Goal: Task Accomplishment & Management: Use online tool/utility

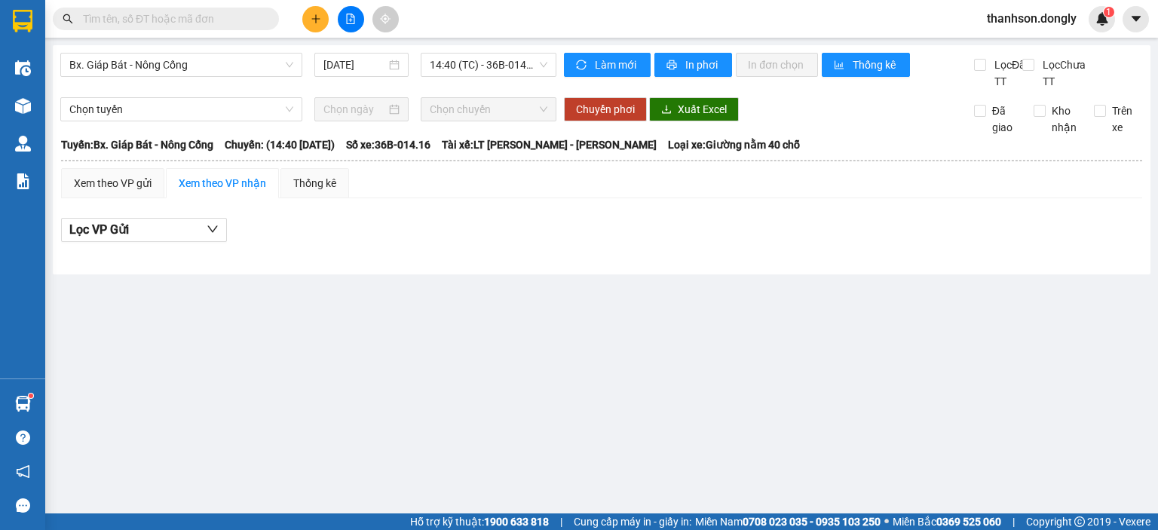
click at [281, 291] on main "Bx. Giáp Bát - Nông Cống [DATE] 14:40 (TC) - 36B-014.16 Làm mới In phơi In đơn …" at bounding box center [579, 257] width 1158 height 514
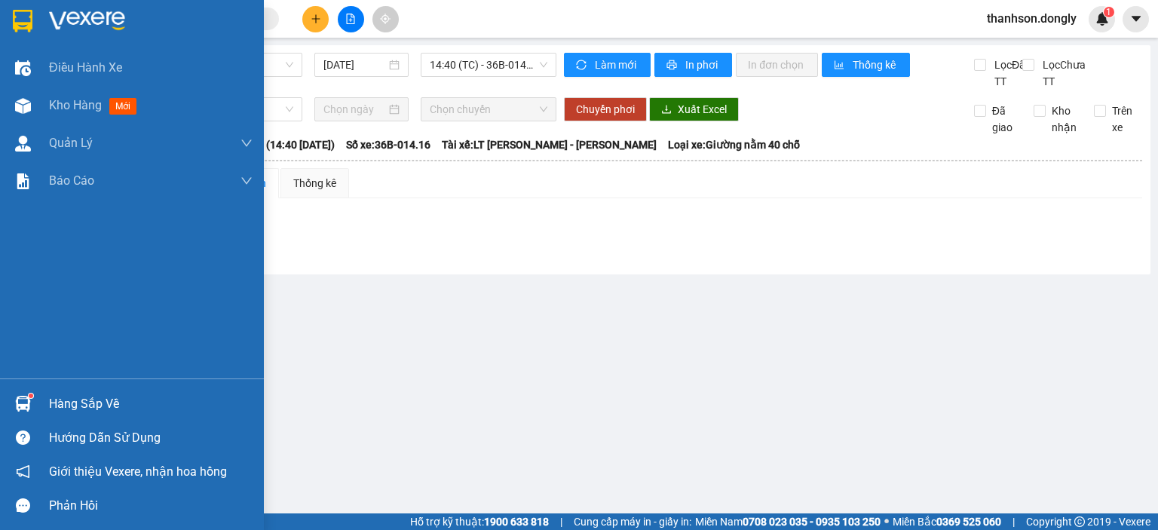
click at [11, 29] on div at bounding box center [23, 21] width 26 height 26
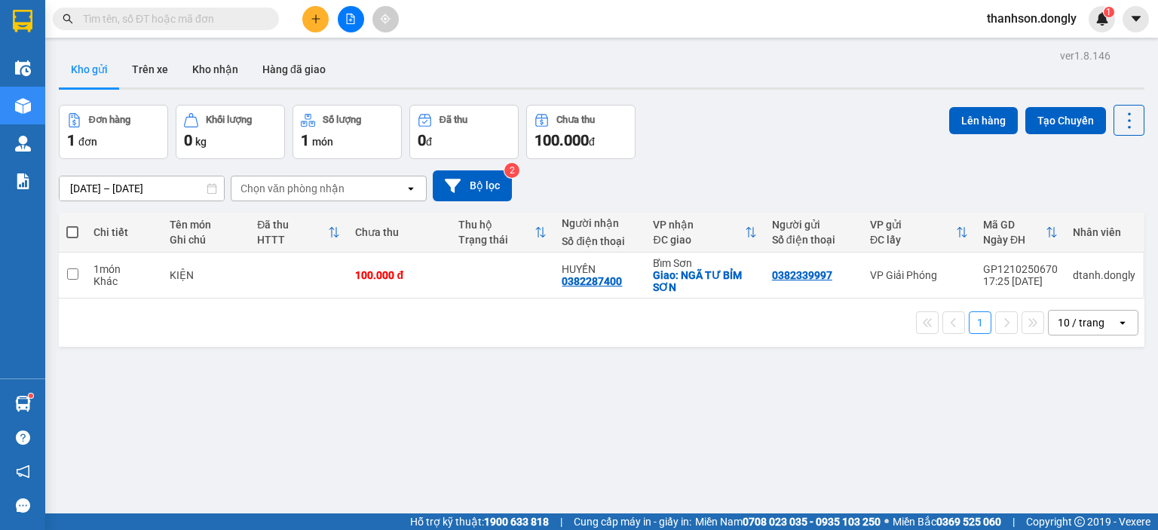
click at [73, 235] on span at bounding box center [72, 232] width 12 height 12
click at [72, 225] on input "checkbox" at bounding box center [72, 225] width 0 height 0
checkbox input "true"
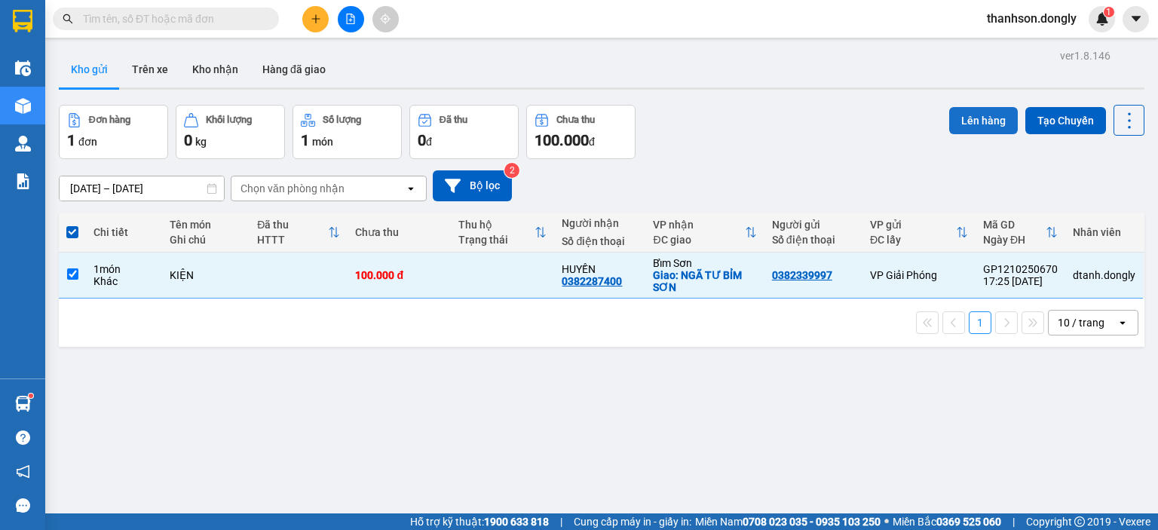
click at [989, 120] on button "Lên hàng" at bounding box center [983, 120] width 69 height 27
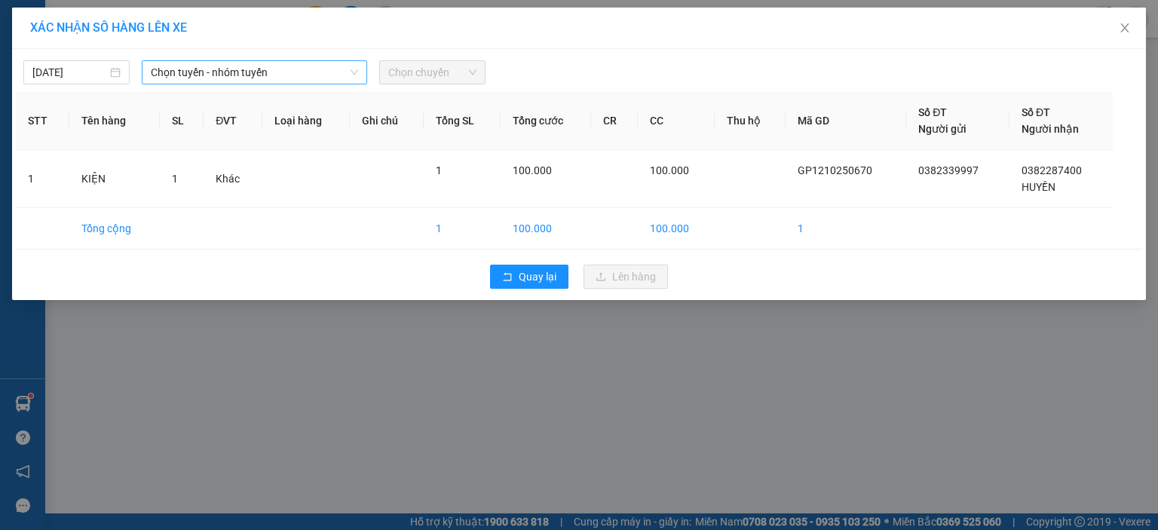
click at [314, 65] on span "Chọn tuyến - nhóm tuyến" at bounding box center [254, 72] width 207 height 23
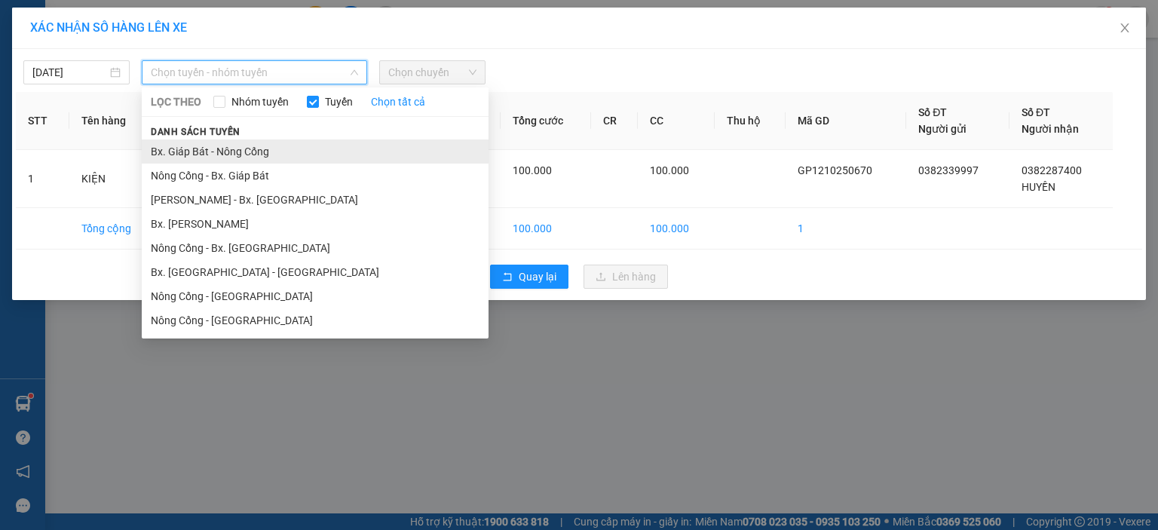
click at [288, 155] on li "Bx. Giáp Bát - Nông Cống" at bounding box center [315, 152] width 347 height 24
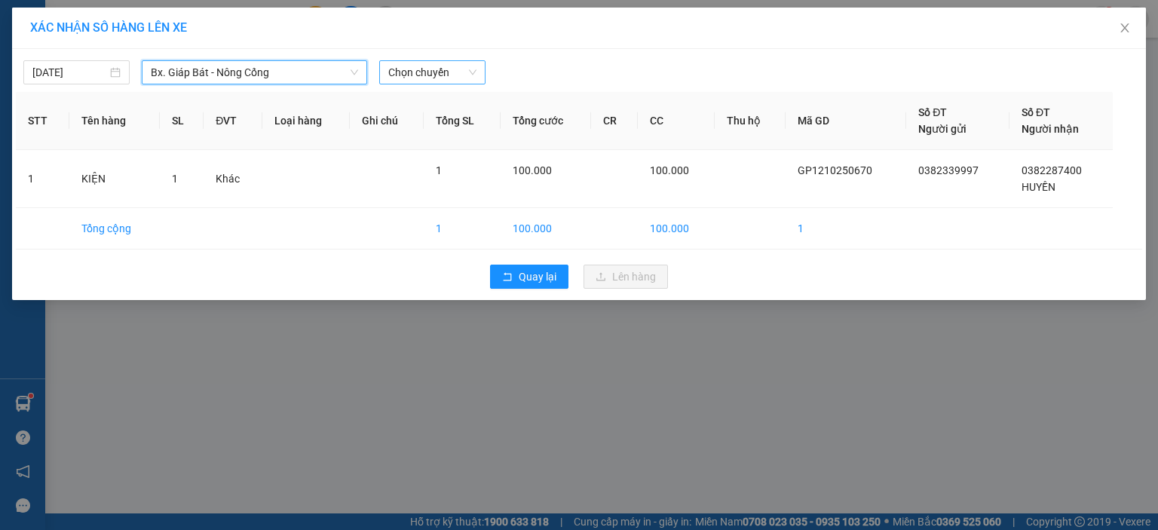
click at [443, 71] on span "Chọn chuyến" at bounding box center [432, 72] width 88 height 23
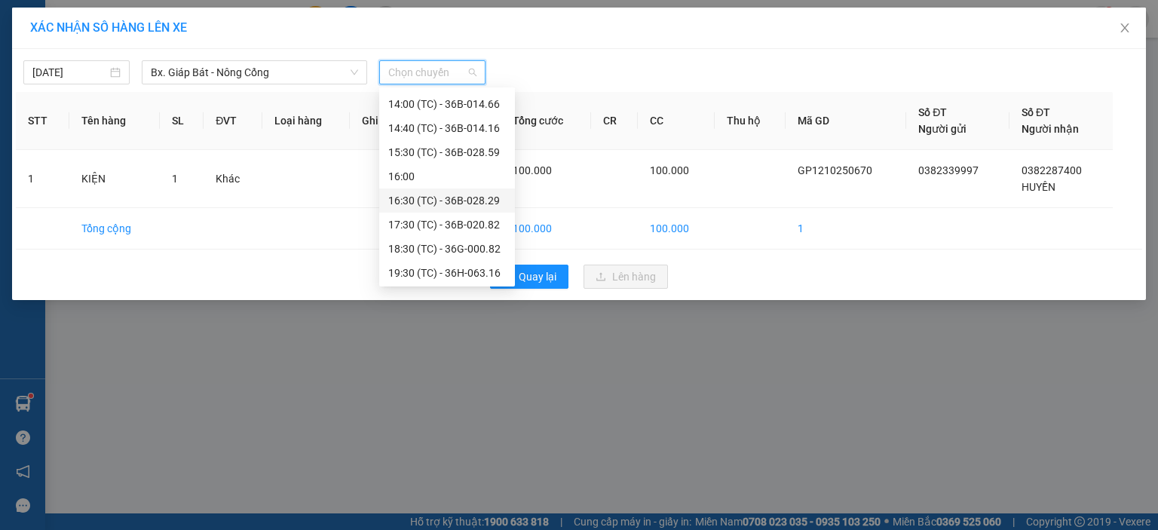
scroll to position [241, 0]
click at [449, 247] on div "18:30 (TC) - 36G-000.82" at bounding box center [447, 247] width 118 height 17
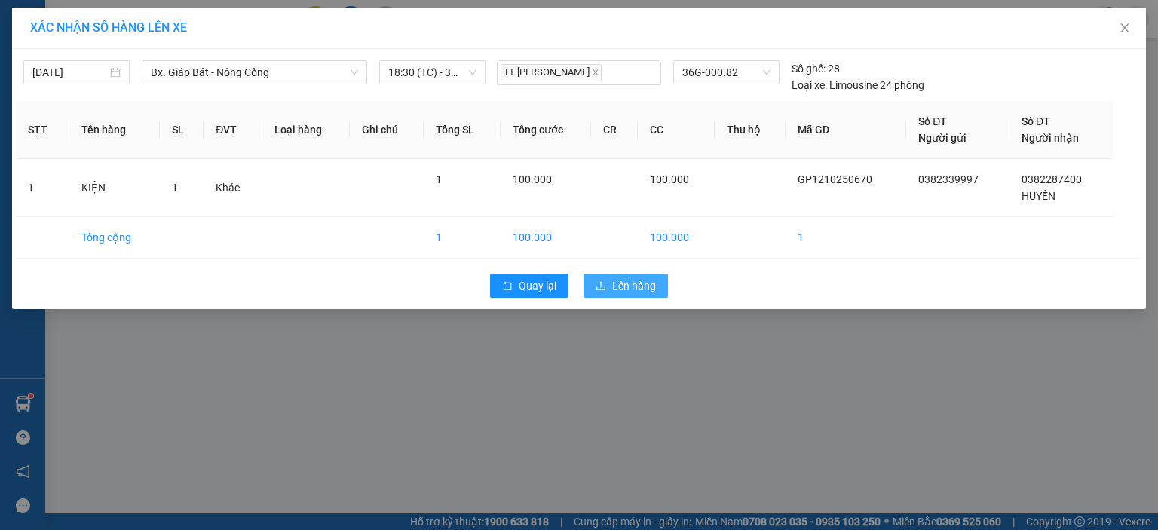
click at [620, 286] on span "Lên hàng" at bounding box center [634, 286] width 44 height 17
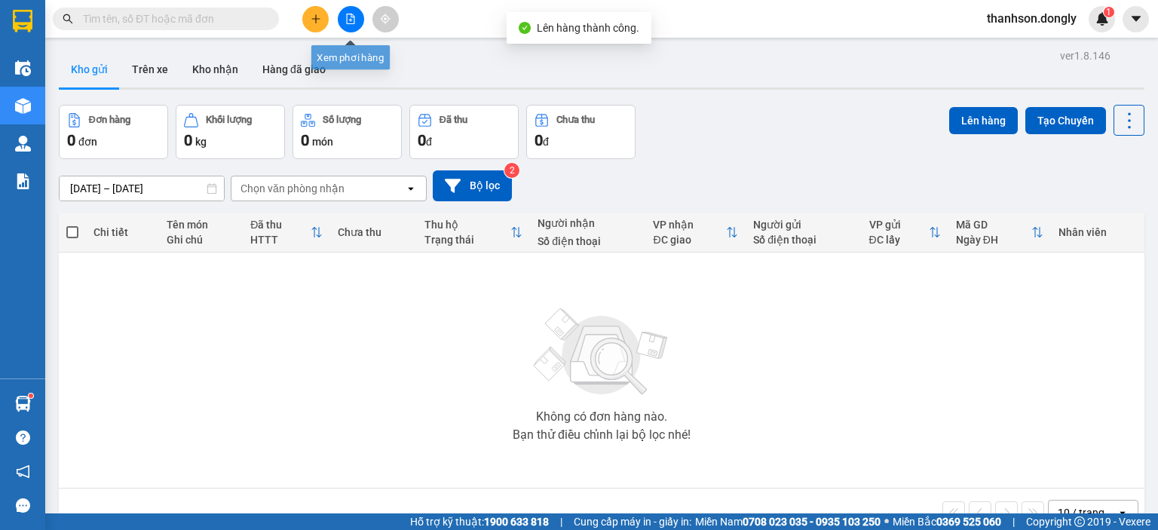
click at [362, 17] on button at bounding box center [351, 19] width 26 height 26
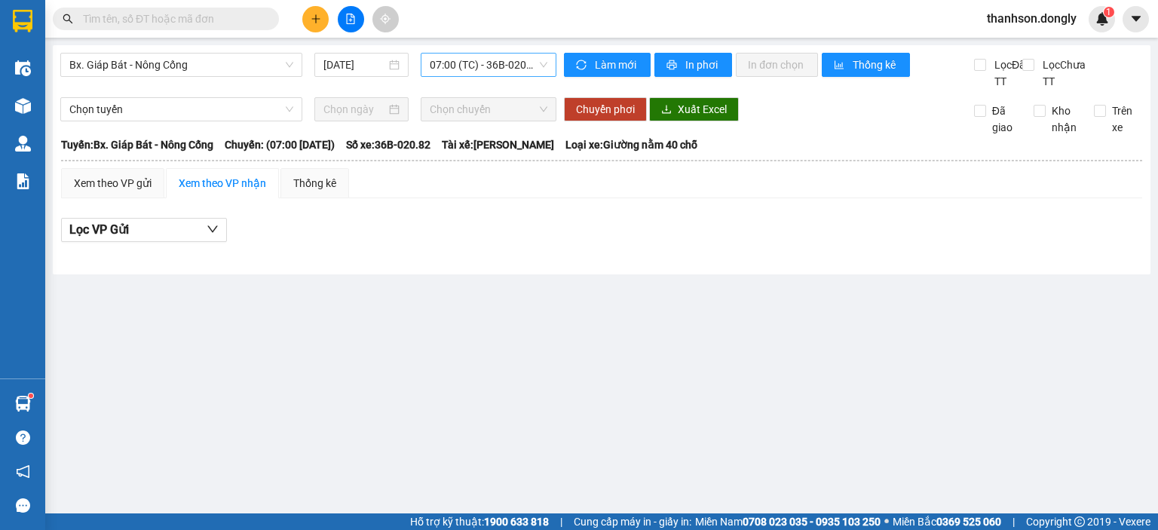
click at [510, 68] on span "07:00 (TC) - 36B-020.82" at bounding box center [489, 65] width 118 height 23
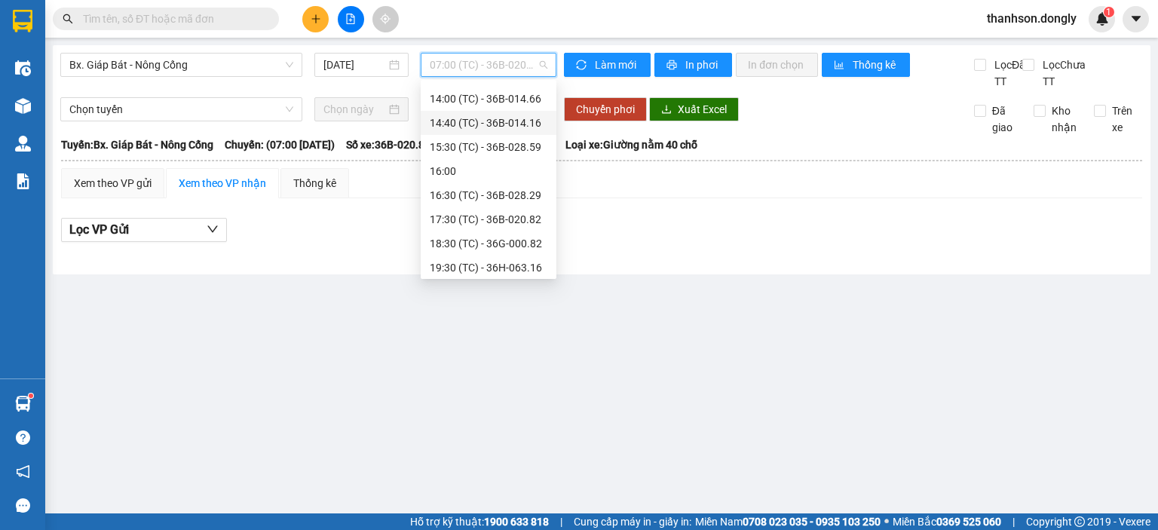
scroll to position [241, 0]
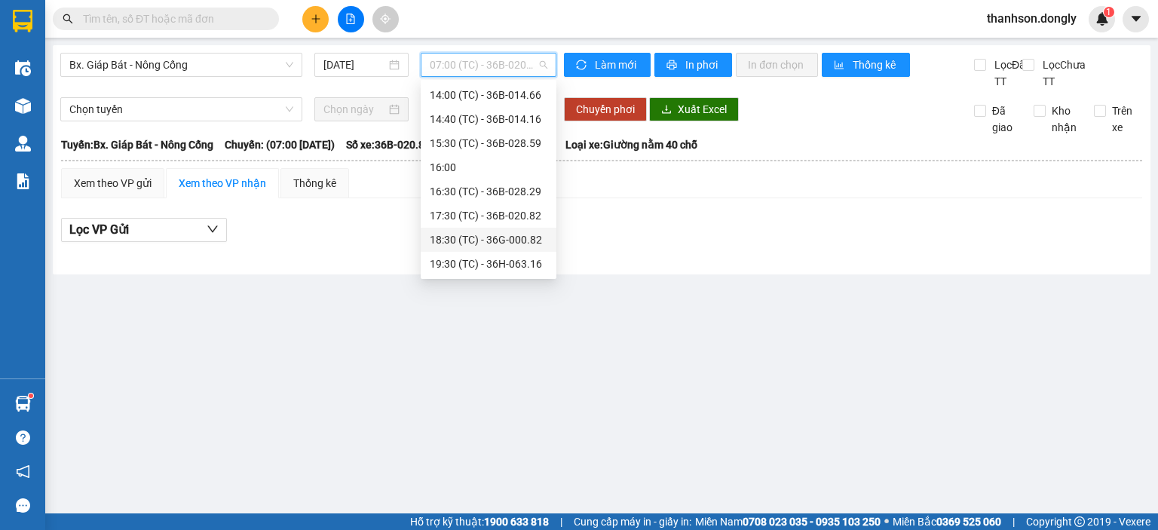
click at [497, 236] on div "18:30 (TC) - 36G-000.82" at bounding box center [489, 240] width 118 height 17
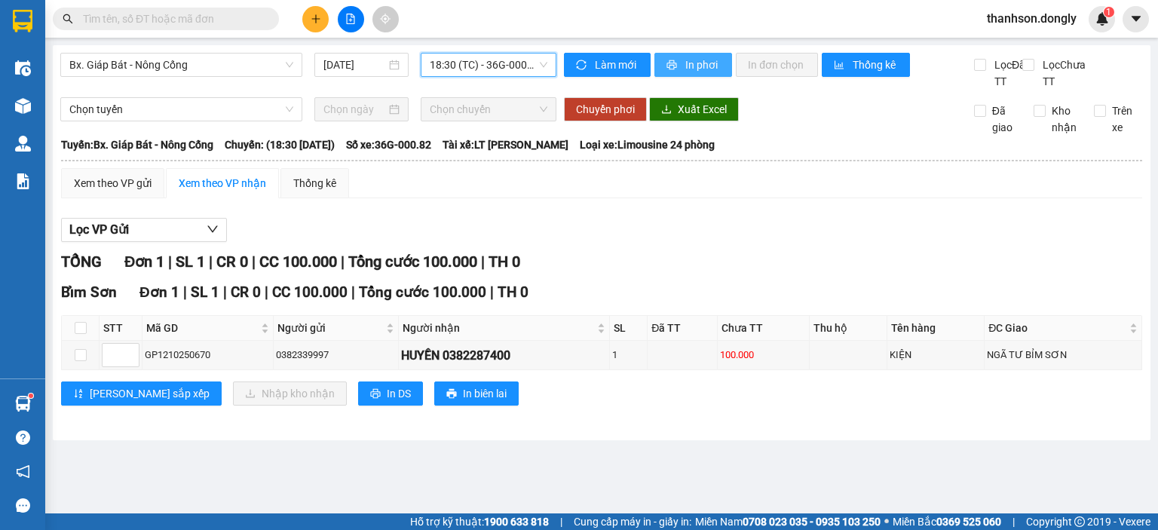
click at [697, 69] on span "In phơi" at bounding box center [702, 65] width 35 height 17
click at [879, 406] on div "[PERSON_NAME] sắp xếp Nhập kho nhận In DS In biên lai" at bounding box center [601, 394] width 1081 height 24
